Goal: Information Seeking & Learning: Understand process/instructions

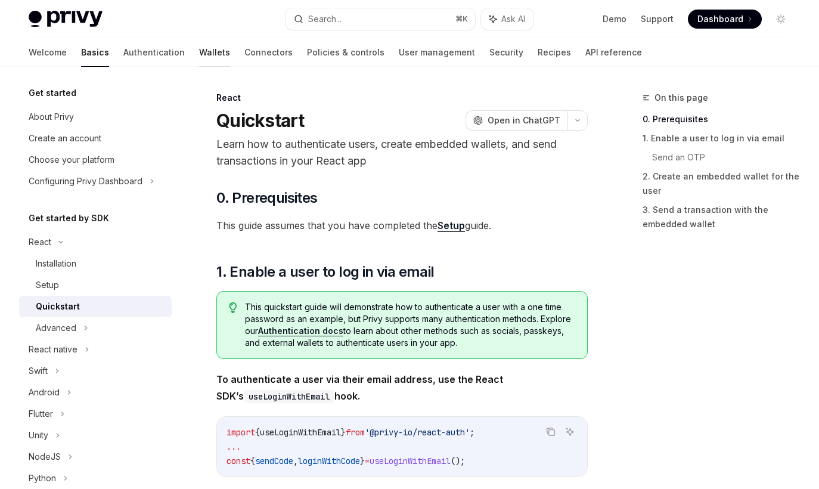
click at [199, 51] on link "Wallets" at bounding box center [214, 52] width 31 height 29
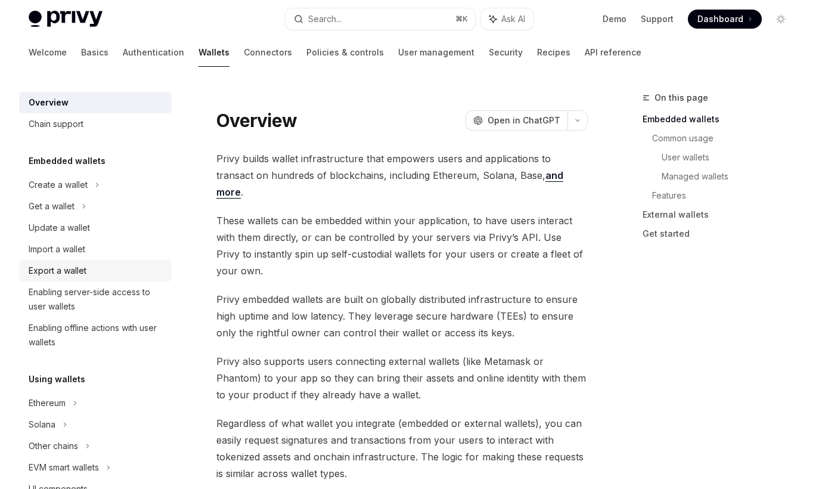
click at [97, 267] on div "Export a wallet" at bounding box center [97, 270] width 136 height 14
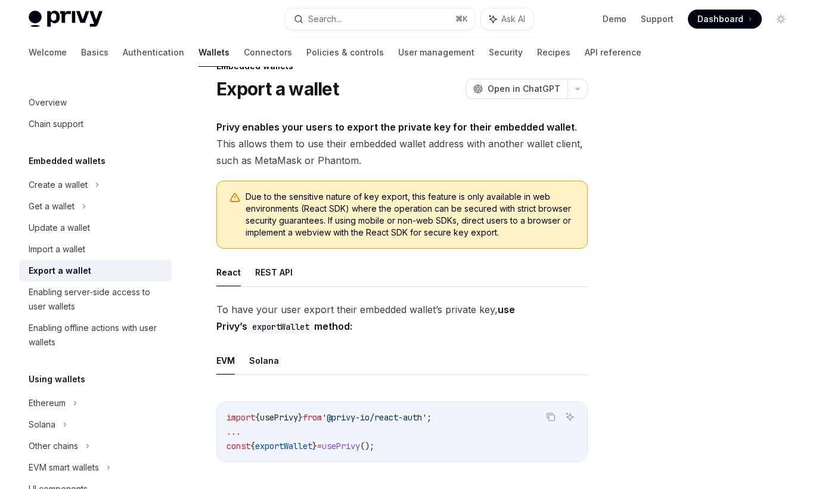
scroll to position [51, 0]
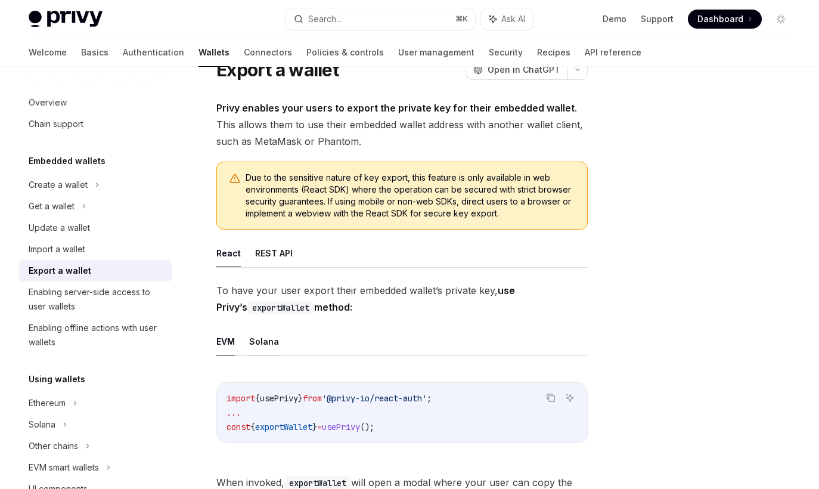
click at [258, 347] on button "Solana" at bounding box center [264, 341] width 30 height 28
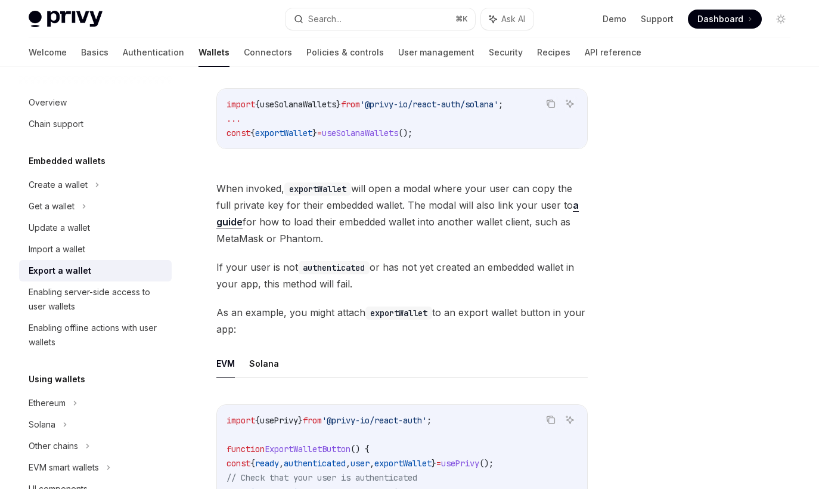
scroll to position [357, 0]
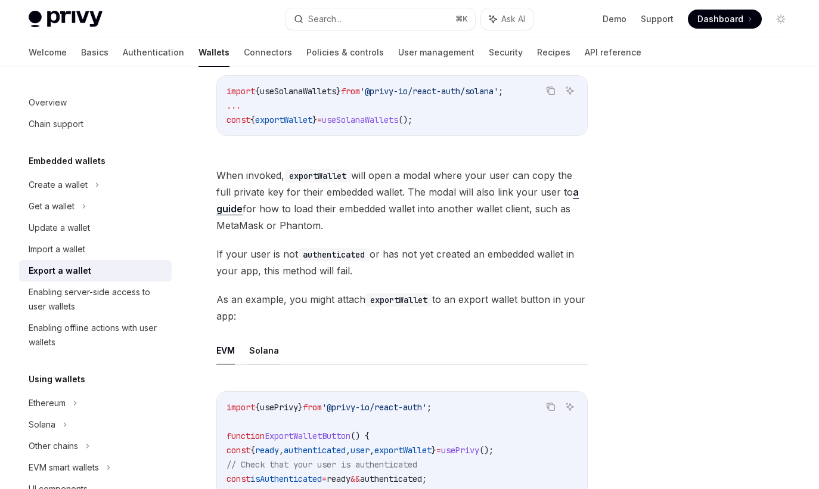
click at [272, 347] on button "Solana" at bounding box center [264, 350] width 30 height 28
type textarea "*"
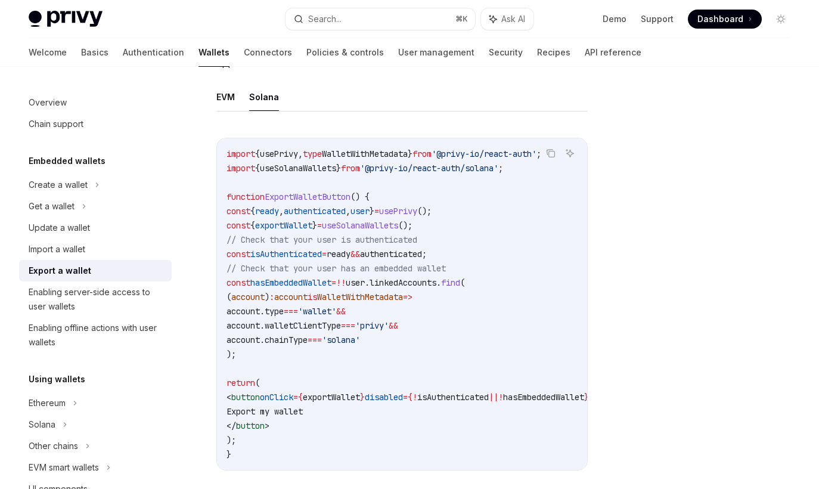
scroll to position [618, 0]
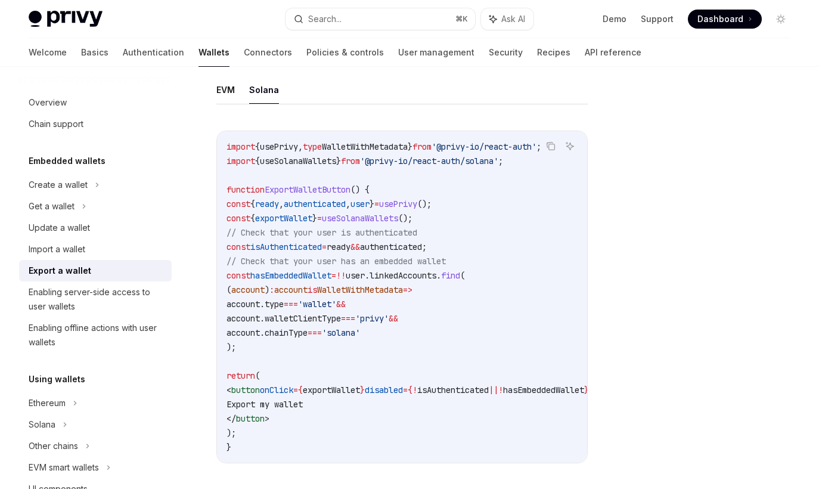
drag, startPoint x: 248, startPoint y: 342, endPoint x: 225, endPoint y: 149, distance: 194.4
click at [225, 149] on div "import { usePrivy , type WalletWithMetadata } from '@privy-io/react-auth' ; imp…" at bounding box center [402, 296] width 370 height 331
copy code "import { usePrivy , type WalletWithMetadata } from '@privy-io/react-auth' ; imp…"
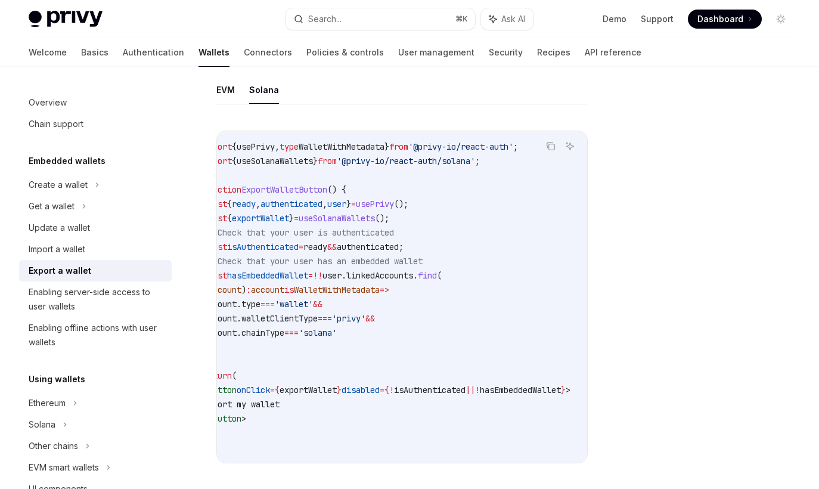
click at [524, 189] on code "import { usePrivy , type WalletWithMetadata } from '@privy-io/react-auth' ; imp…" at bounding box center [401, 296] width 396 height 315
